Goal: Task Accomplishment & Management: Complete application form

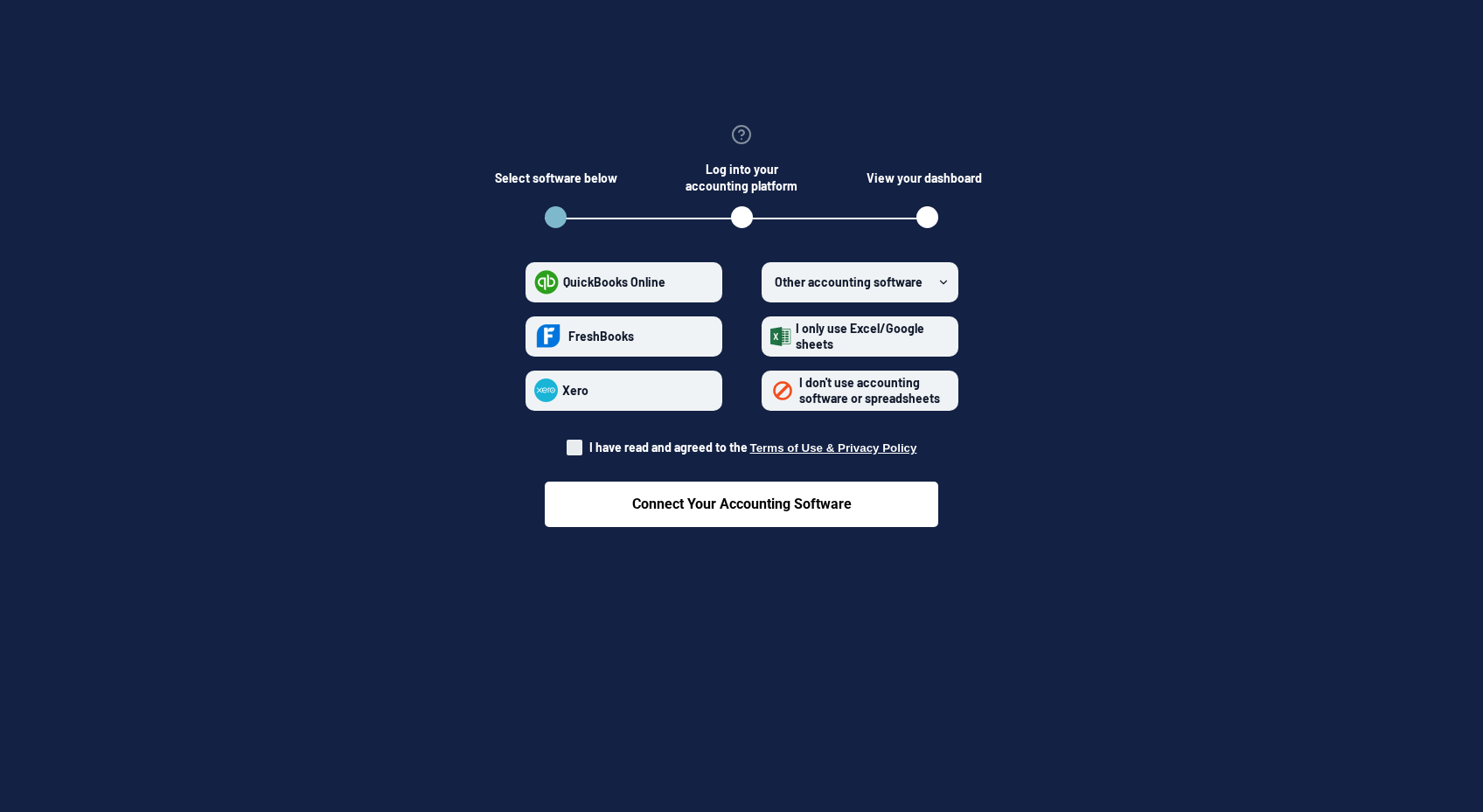
click at [935, 276] on label "Other accounting software" at bounding box center [860, 283] width 196 height 40
click at [772, 282] on software "Other accounting software" at bounding box center [771, 282] width 1 height 1
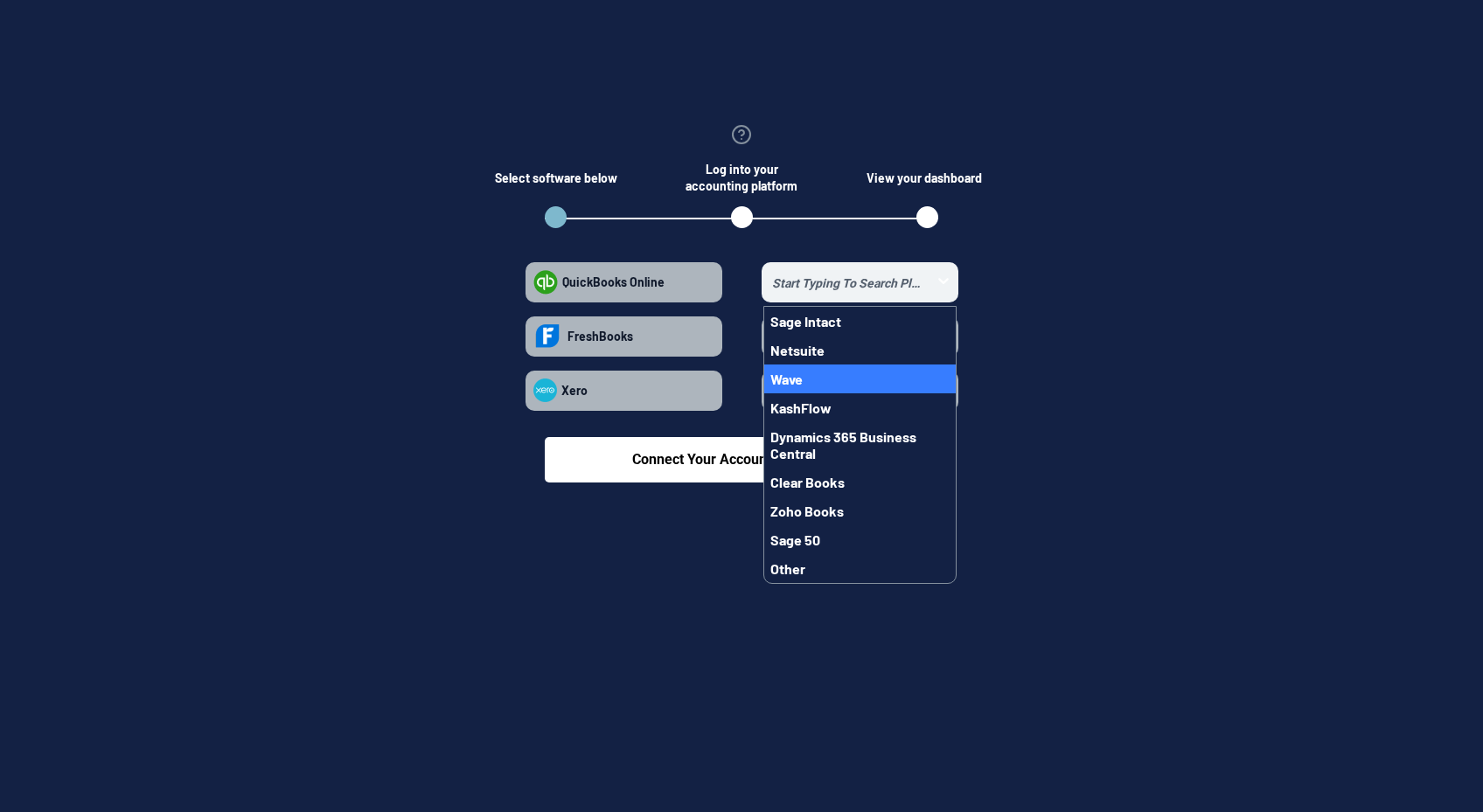
click at [804, 383] on button "Wave" at bounding box center [860, 378] width 192 height 28
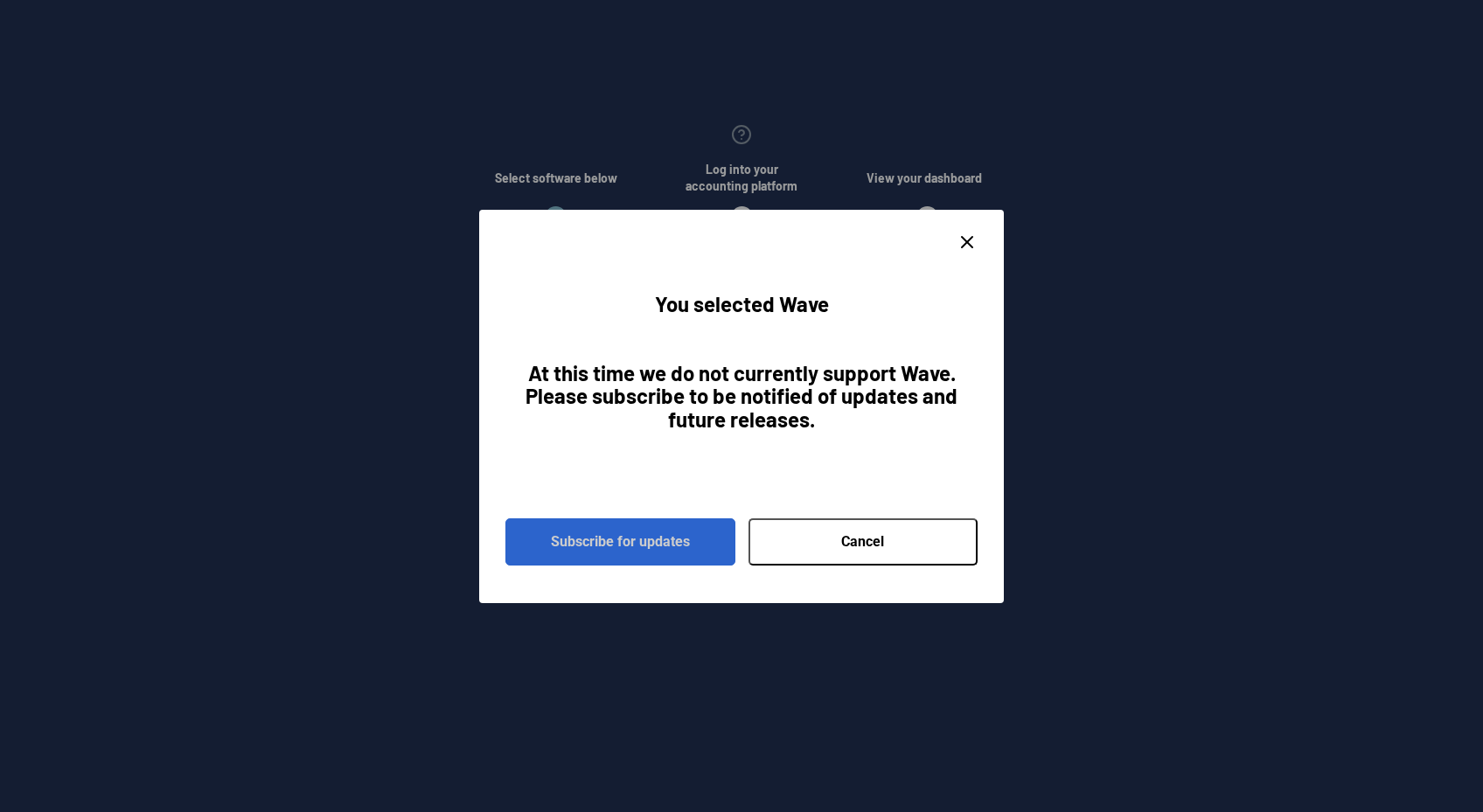
click at [616, 546] on button "Subscribe for updates" at bounding box center [620, 541] width 230 height 47
